Goal: Information Seeking & Learning: Learn about a topic

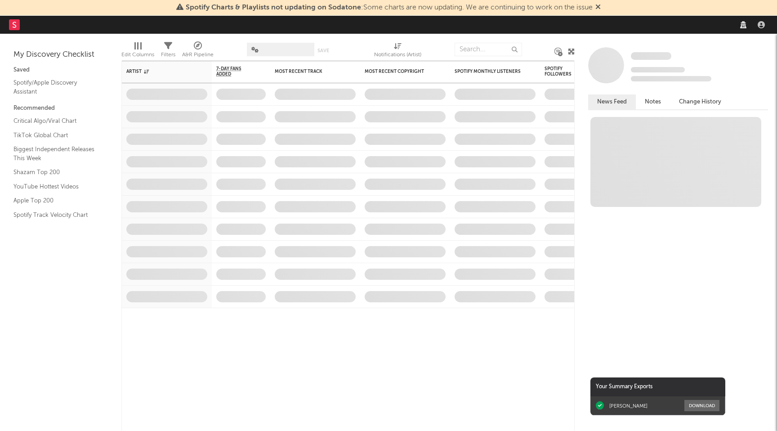
click at [624, 13] on div "Spotify Charts & Playlists not updating on Sodatone : Some charts are now updat…" at bounding box center [388, 8] width 777 height 16
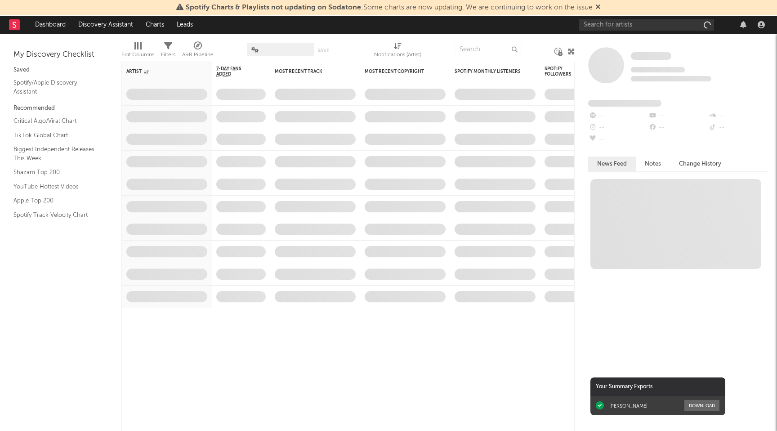
click at [593, 7] on span "Spotify Charts & Playlists not updating on Sodatone : Some charts are now updat…" at bounding box center [389, 7] width 407 height 7
click at [600, 7] on icon at bounding box center [598, 6] width 5 height 7
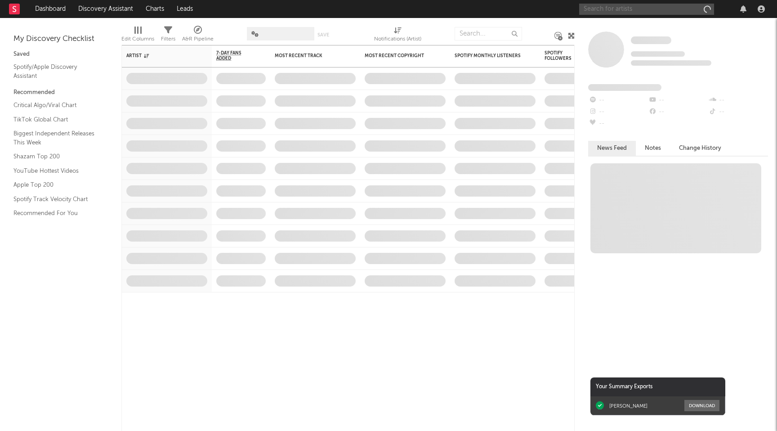
click at [602, 12] on input "text" at bounding box center [646, 9] width 135 height 11
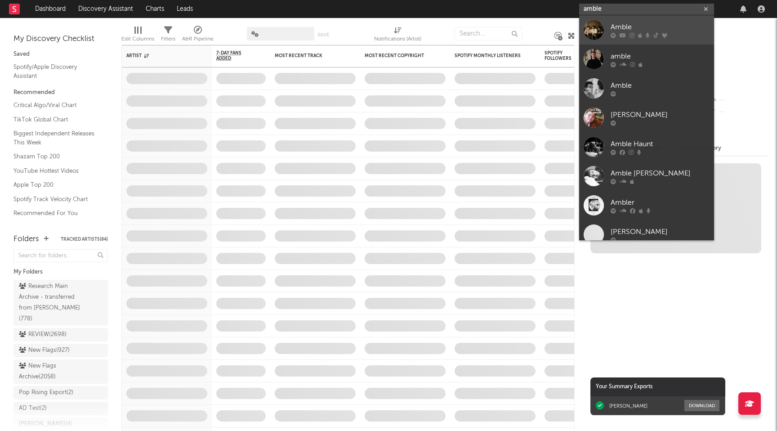
type input "amble"
click at [625, 28] on div "Amble" at bounding box center [660, 27] width 99 height 11
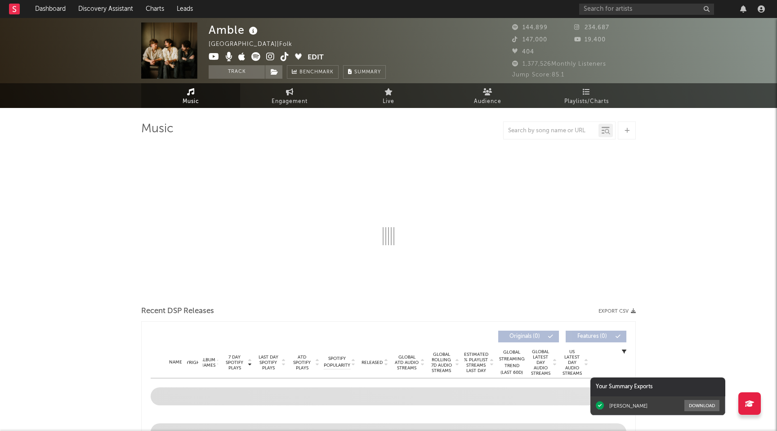
select select "6m"
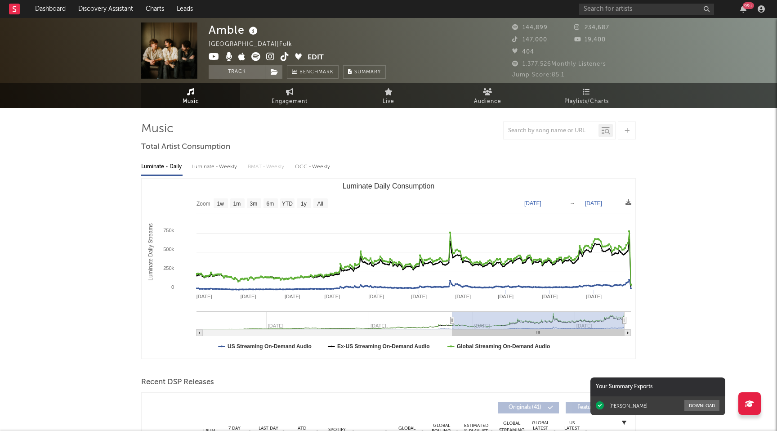
type input "[DATE]"
select select "1y"
type input "[DATE]"
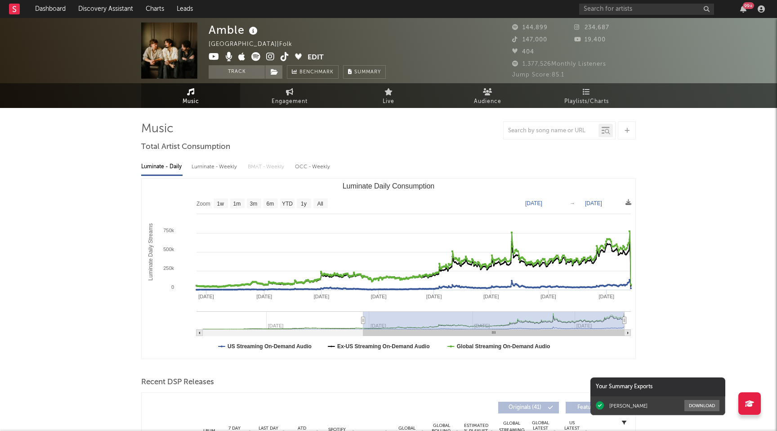
drag, startPoint x: 521, startPoint y: 319, endPoint x: 364, endPoint y: 315, distance: 157.5
click at [364, 315] on g "Luminate Daily Consumption" at bounding box center [414, 323] width 435 height 25
click at [304, 101] on span "Engagement" at bounding box center [290, 101] width 36 height 11
select select "1w"
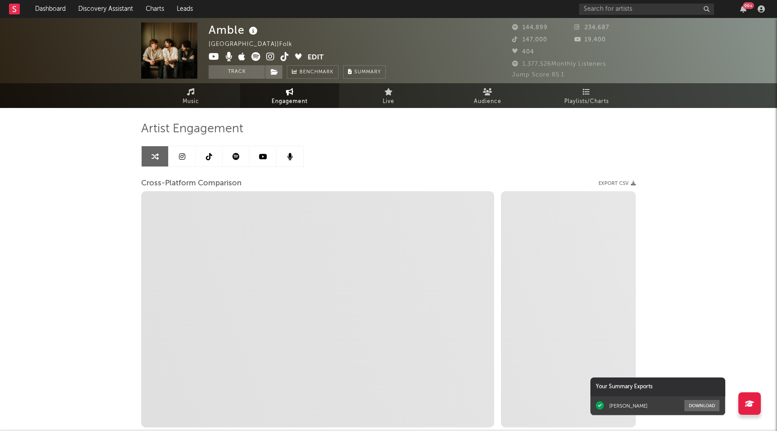
select select "1m"
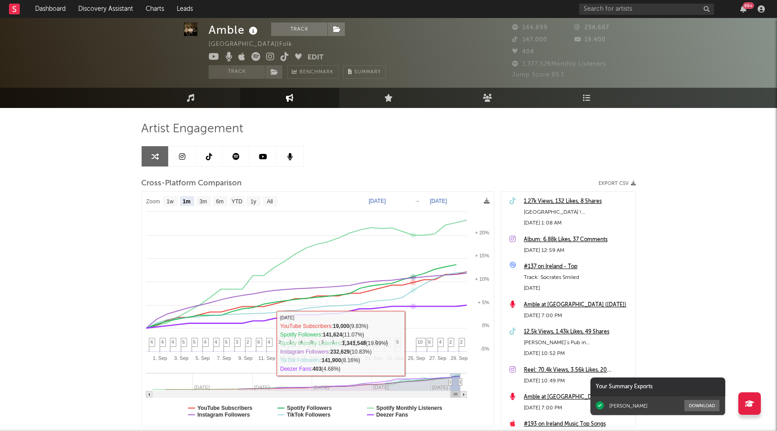
scroll to position [12, 0]
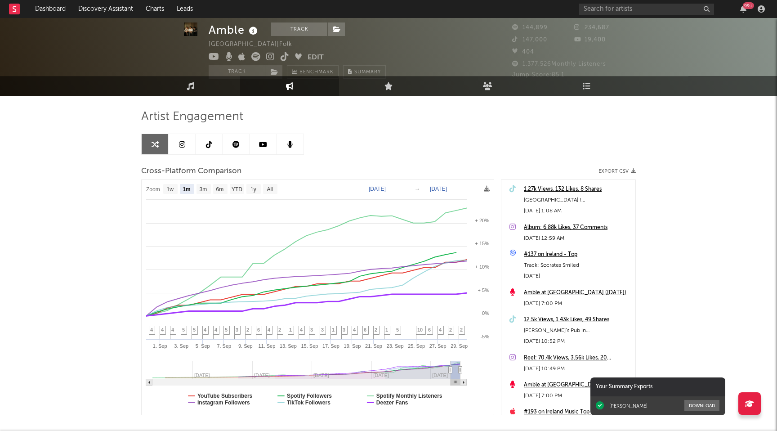
click at [398, 405] on rect at bounding box center [318, 297] width 352 height 235
click at [400, 403] on text "Deezer Fans" at bounding box center [393, 403] width 32 height 6
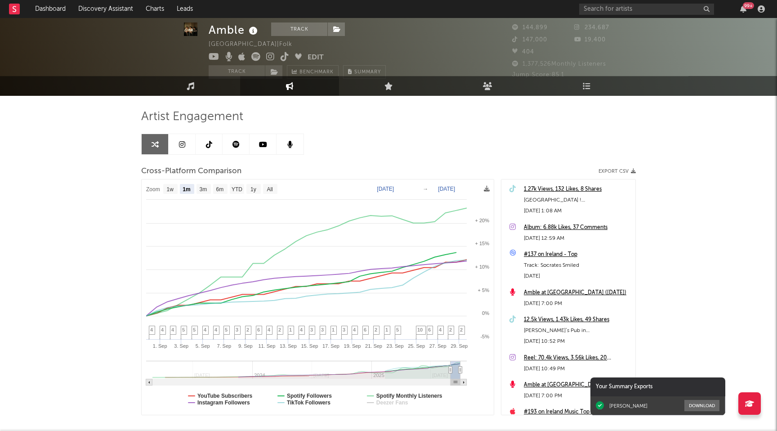
select select "1m"
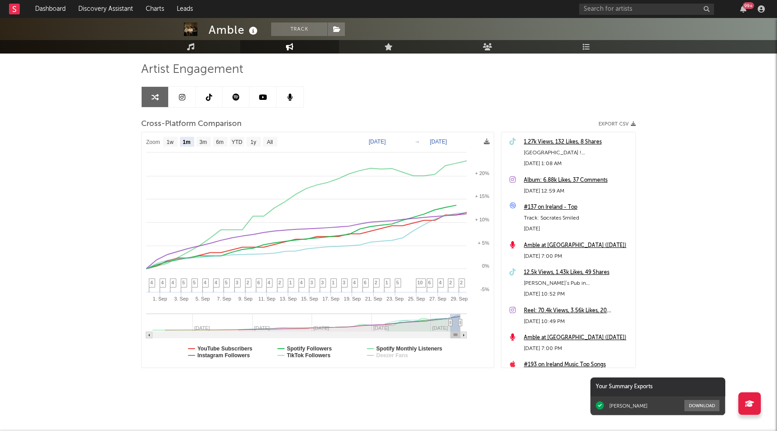
scroll to position [0, 0]
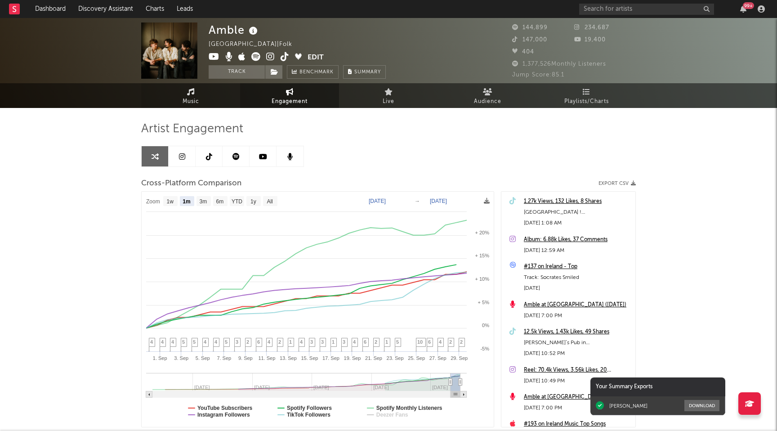
click at [179, 90] on link "Music" at bounding box center [190, 95] width 99 height 25
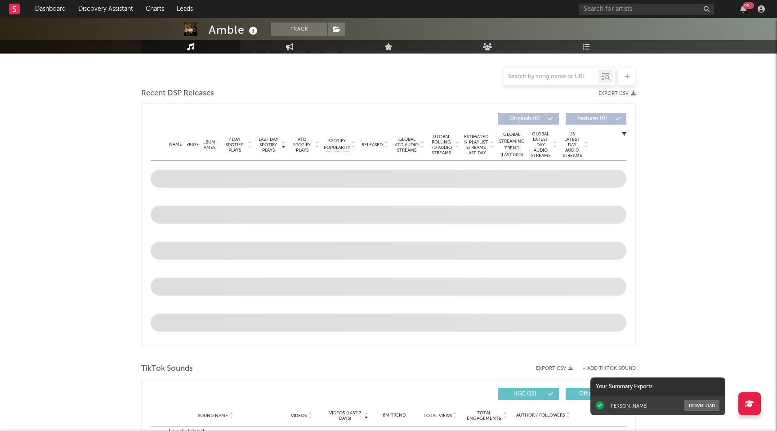
scroll to position [152, 0]
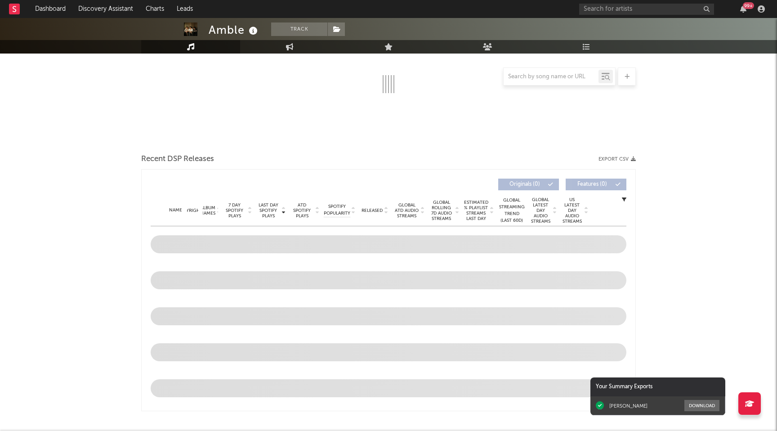
select select "6m"
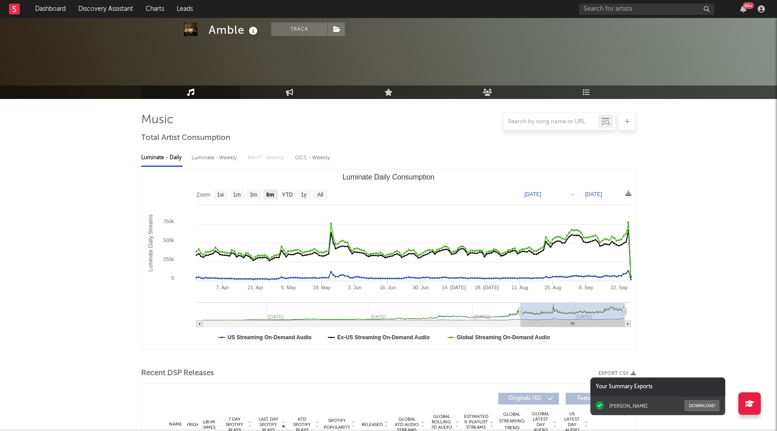
scroll to position [0, 0]
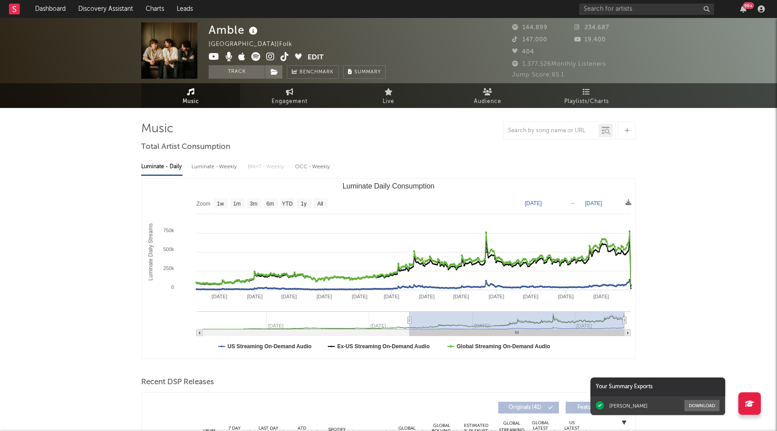
drag, startPoint x: 521, startPoint y: 320, endPoint x: 316, endPoint y: 320, distance: 204.3
click at [408, 320] on icon "Luminate Daily Consumption" at bounding box center [410, 320] width 4 height 7
type input "[DATE]"
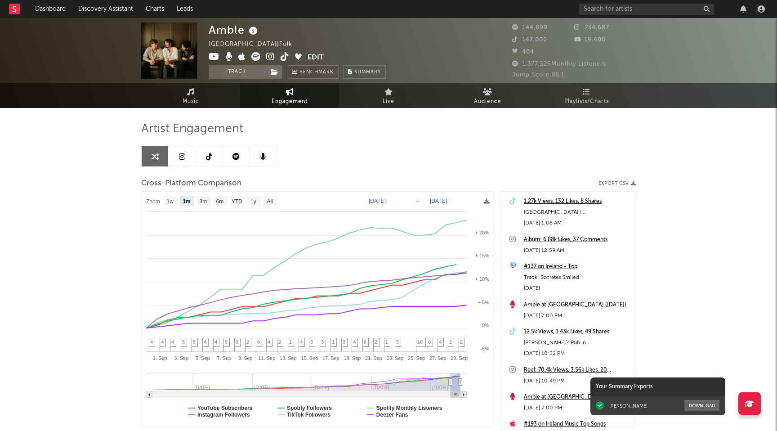
select select "1m"
click at [610, 8] on input "text" at bounding box center [646, 9] width 135 height 11
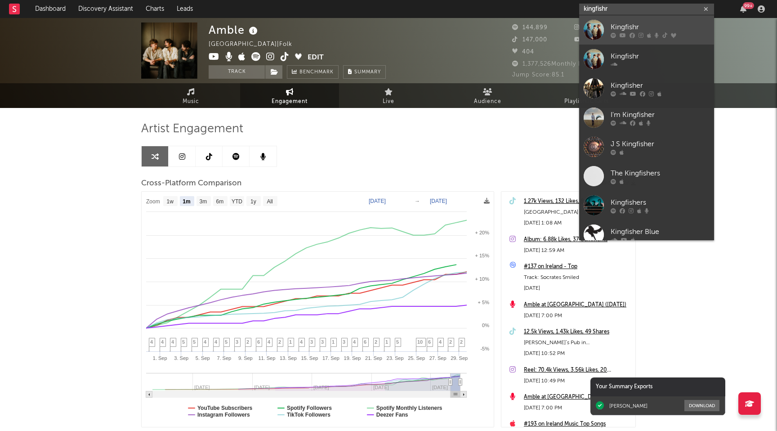
type input "kingfishr"
click at [652, 31] on div "Kingfishr" at bounding box center [660, 27] width 99 height 11
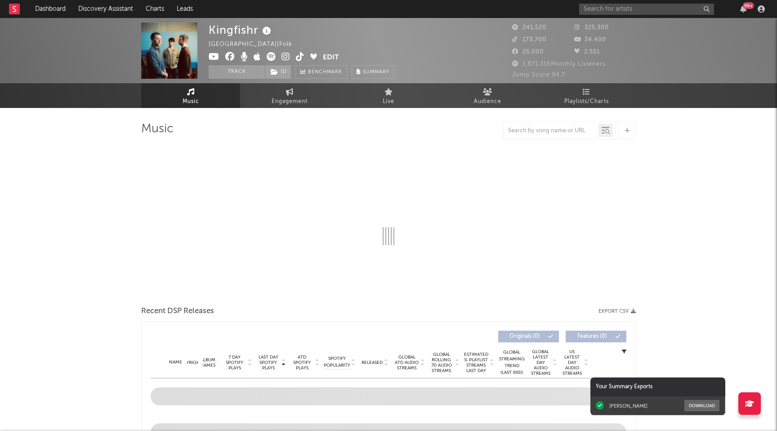
select select "6m"
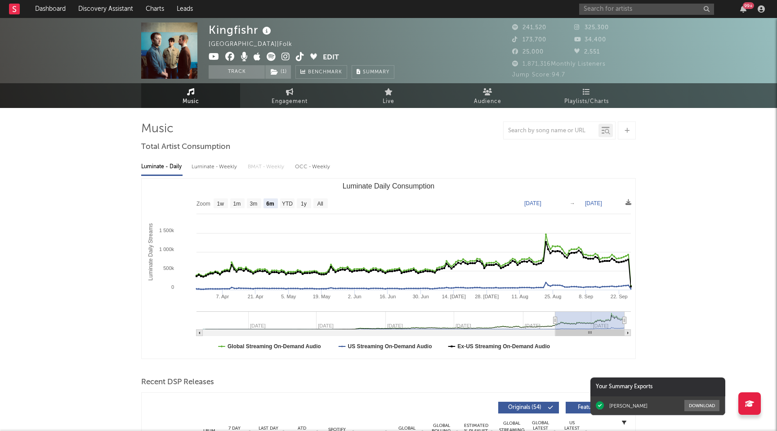
select select "6m"
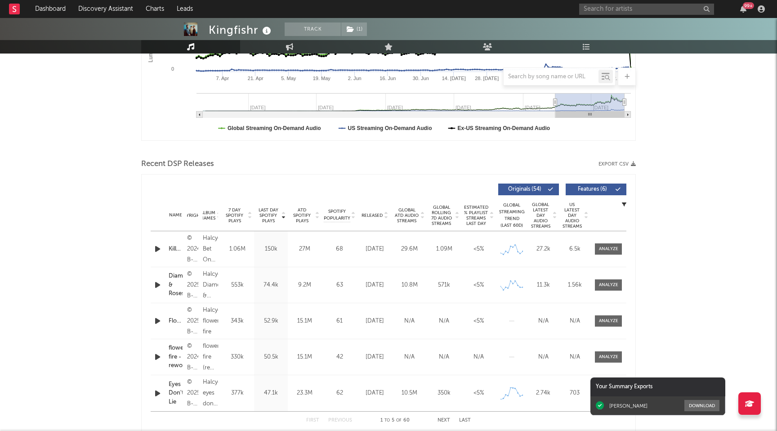
scroll to position [235, 0]
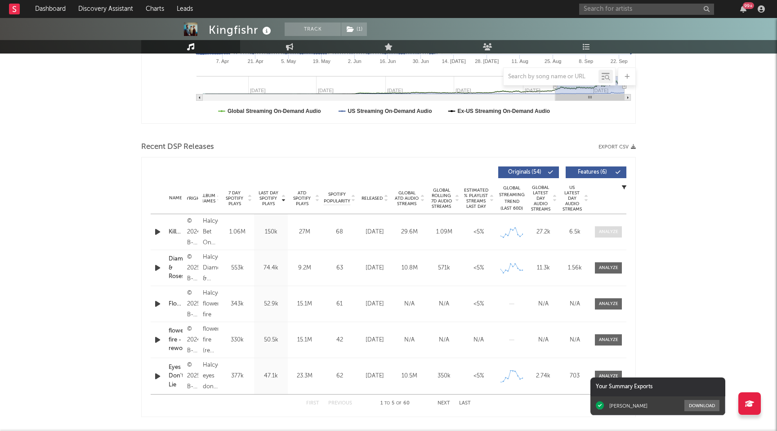
click at [601, 233] on div at bounding box center [608, 232] width 19 height 7
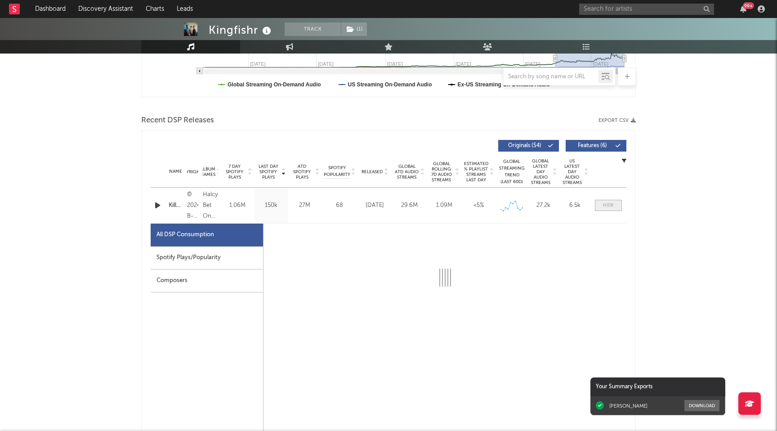
scroll to position [271, 0]
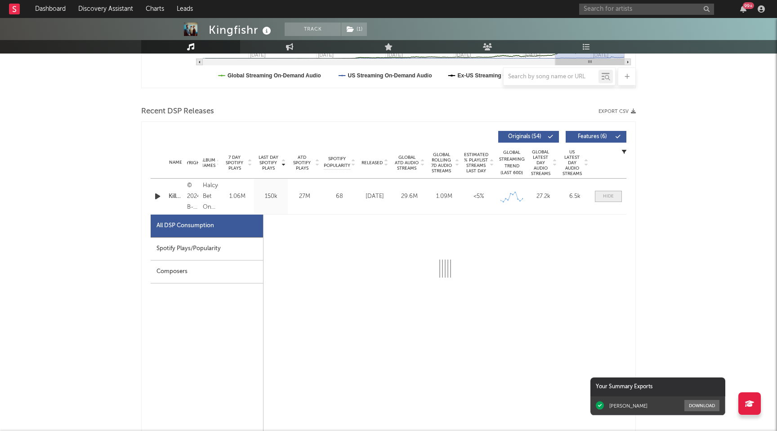
select select "6m"
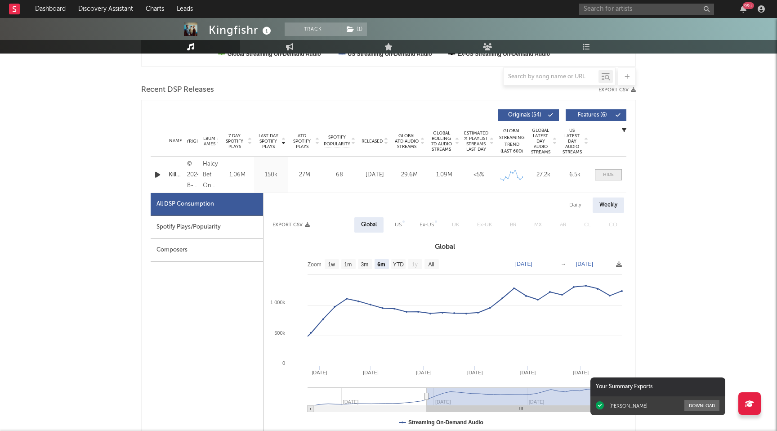
scroll to position [297, 0]
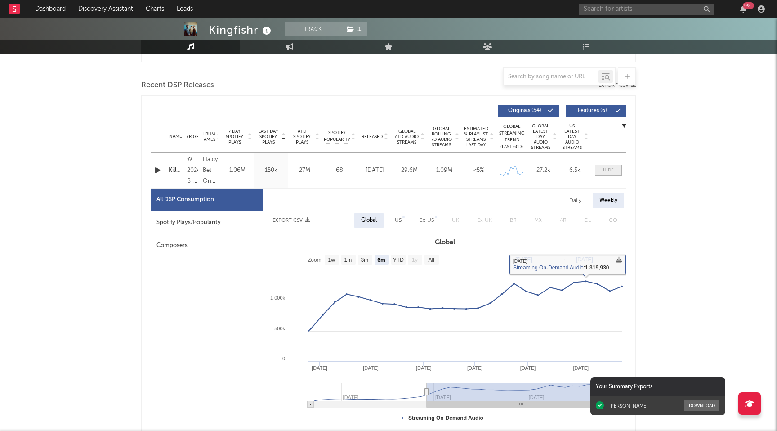
click at [610, 167] on div at bounding box center [608, 170] width 11 height 7
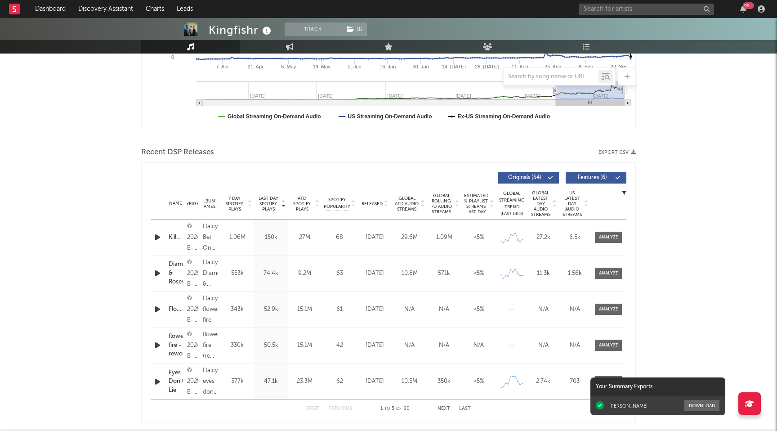
scroll to position [274, 0]
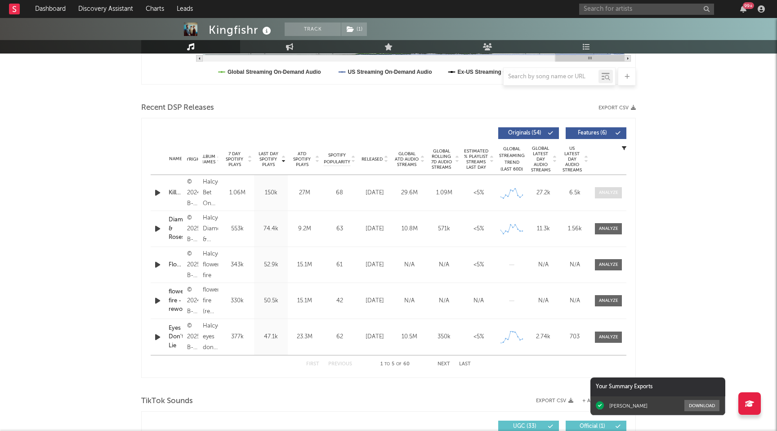
click at [611, 193] on div at bounding box center [608, 192] width 19 height 7
select select "6m"
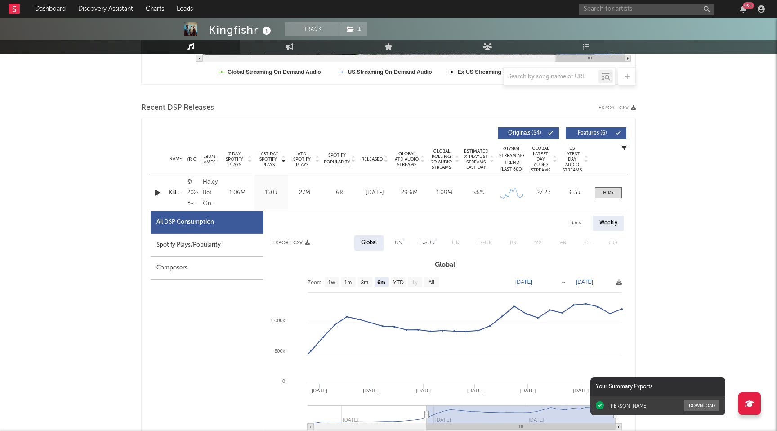
click at [575, 221] on div "Daily" at bounding box center [576, 223] width 26 height 15
select select "6m"
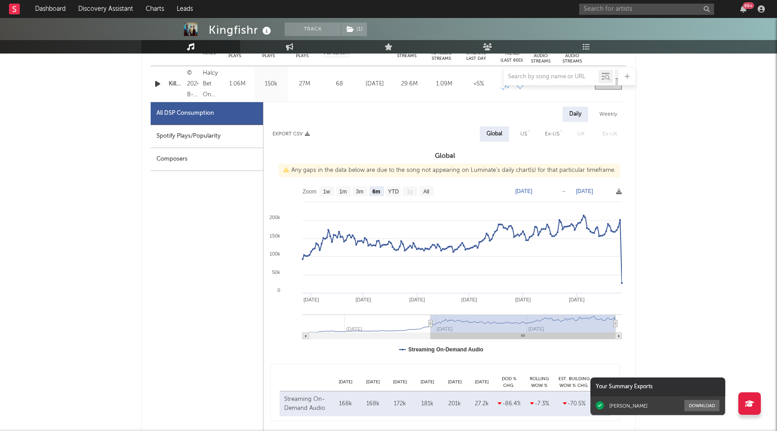
scroll to position [369, 0]
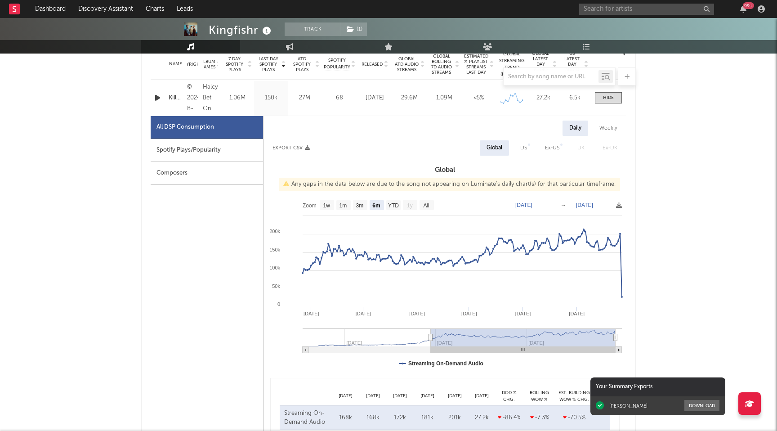
click at [610, 104] on div "Name Killeagh Copyright © 2024 B-Unique Recordings Limited, under exclusive lic…" at bounding box center [389, 98] width 476 height 36
click at [610, 103] on span at bounding box center [608, 97] width 27 height 11
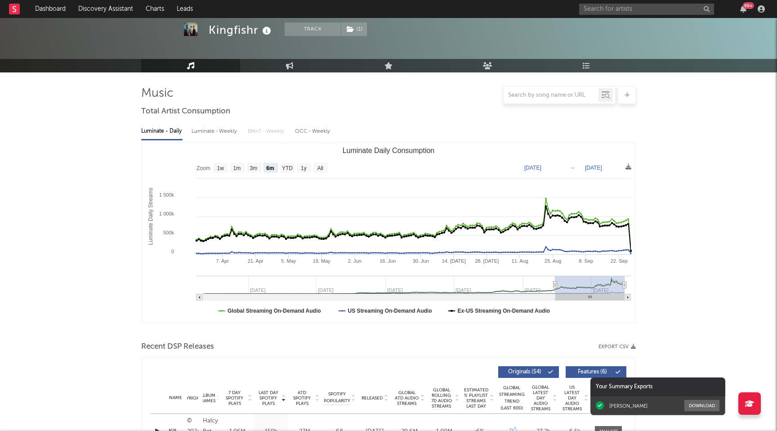
scroll to position [0, 0]
